Goal: Information Seeking & Learning: Compare options

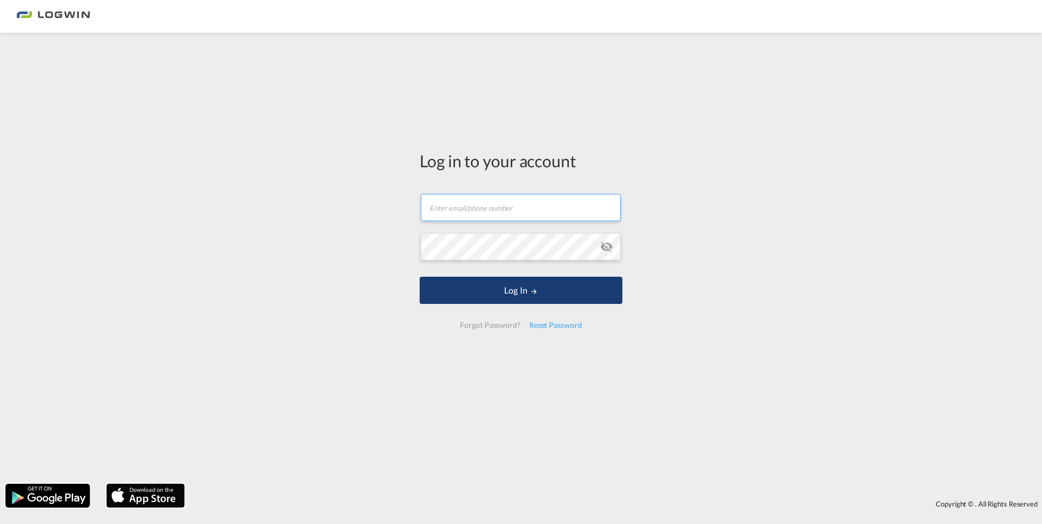
type input "[PERSON_NAME][EMAIL_ADDRESS][DOMAIN_NAME]"
click at [505, 288] on button "Log In" at bounding box center [521, 290] width 203 height 27
